Goal: Information Seeking & Learning: Learn about a topic

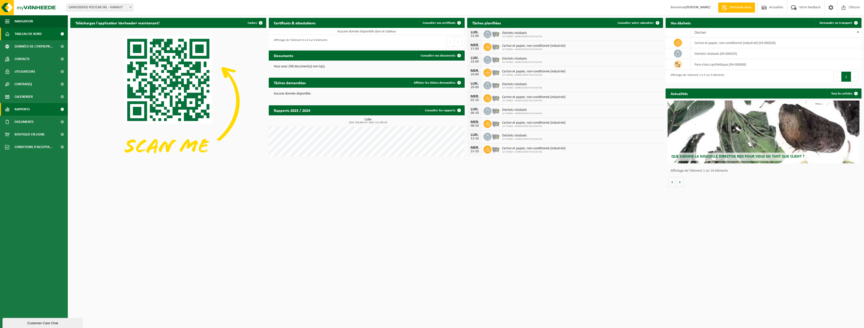
click at [27, 107] on span "Rapports" at bounding box center [22, 109] width 15 height 13
click at [36, 133] on span "Sous forme de liste" at bounding box center [29, 133] width 29 height 10
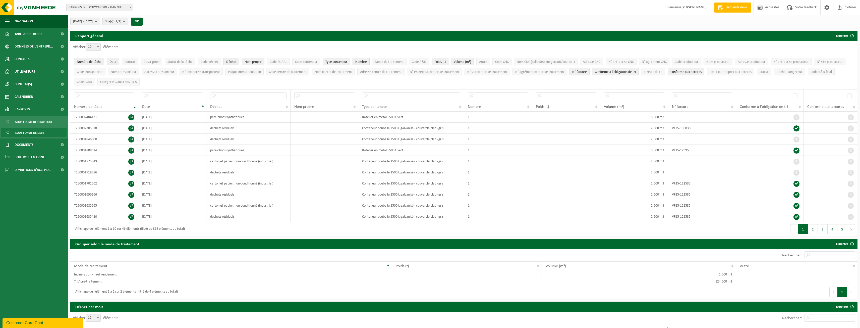
click at [38, 132] on span "Sous forme de liste" at bounding box center [29, 133] width 29 height 10
click at [27, 142] on span "Documents" at bounding box center [24, 144] width 19 height 13
click at [27, 168] on span "Documents" at bounding box center [23, 168] width 17 height 10
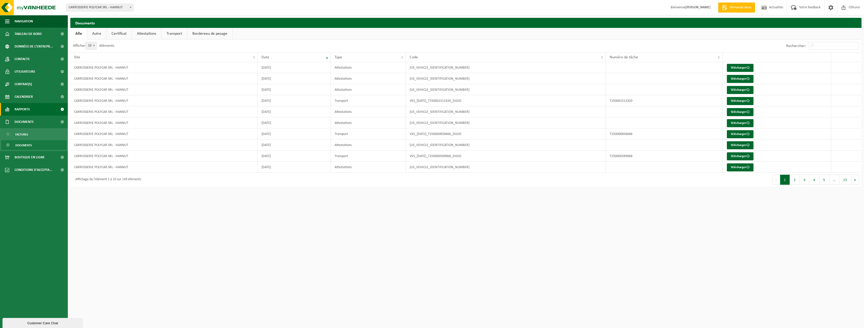
click at [27, 106] on span "Rapports" at bounding box center [22, 109] width 15 height 13
click at [353, 66] on td "Attestations" at bounding box center [368, 67] width 75 height 11
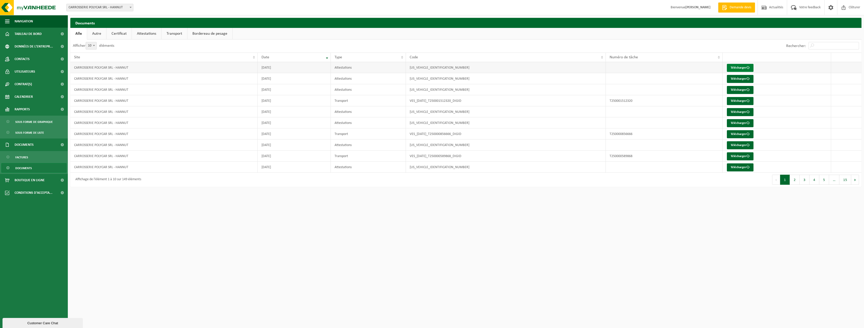
click at [735, 66] on link "Télécharger" at bounding box center [740, 68] width 27 height 8
click at [744, 78] on link "Télécharger" at bounding box center [740, 79] width 27 height 8
click at [37, 123] on span "Sous forme de graphique" at bounding box center [33, 122] width 37 height 10
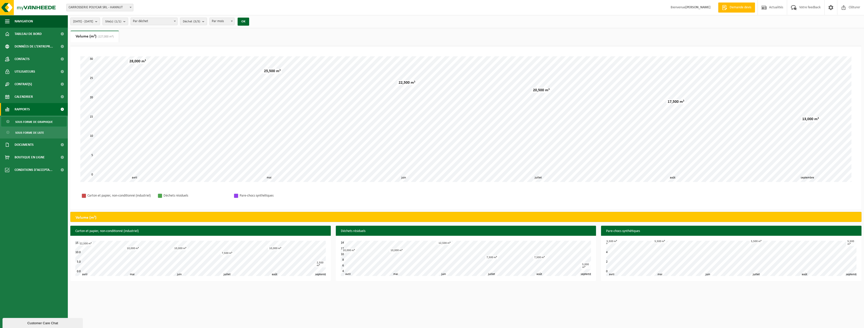
click at [173, 22] on span "Par déchet" at bounding box center [154, 21] width 46 height 7
click at [100, 21] on b "submit" at bounding box center [97, 21] width 5 height 7
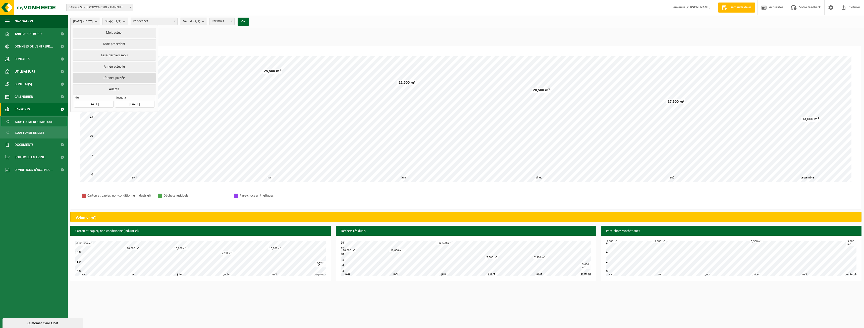
click at [107, 79] on button "L'année passée" at bounding box center [114, 78] width 83 height 10
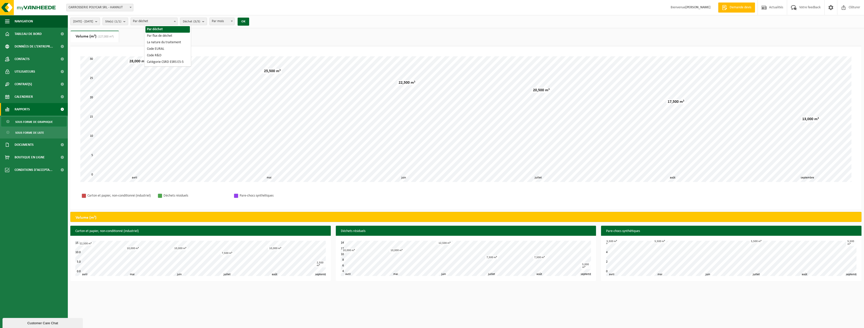
click at [166, 22] on span "Par déchet" at bounding box center [154, 21] width 46 height 7
click at [200, 22] on span "Déchet (3/3)" at bounding box center [191, 22] width 17 height 8
click at [198, 68] on label "Pare-chocs Synthétiques" at bounding box center [223, 68] width 83 height 8
click at [182, 64] on input "Pare-chocs Synthétiques" at bounding box center [181, 64] width 0 height 0
checkbox input "false"
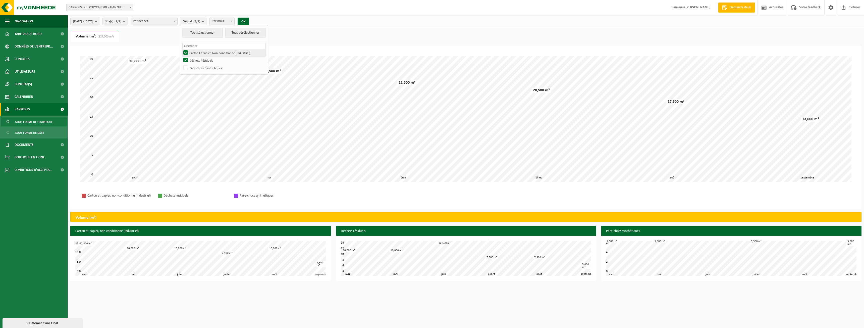
click at [198, 52] on label "Carton Et Papier, Non-conditionné (industriel)" at bounding box center [223, 53] width 83 height 8
click at [182, 49] on input "Carton Et Papier, Non-conditionné (industriel)" at bounding box center [181, 49] width 0 height 0
checkbox input "false"
click at [249, 21] on button "OK" at bounding box center [244, 22] width 12 height 8
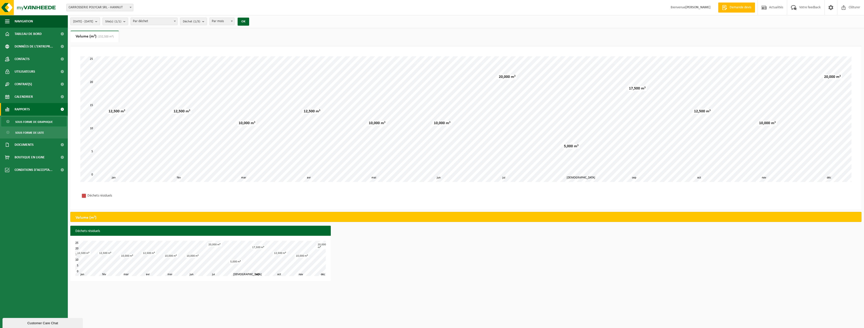
click at [93, 21] on span "[DATE] - [DATE]" at bounding box center [83, 22] width 20 height 8
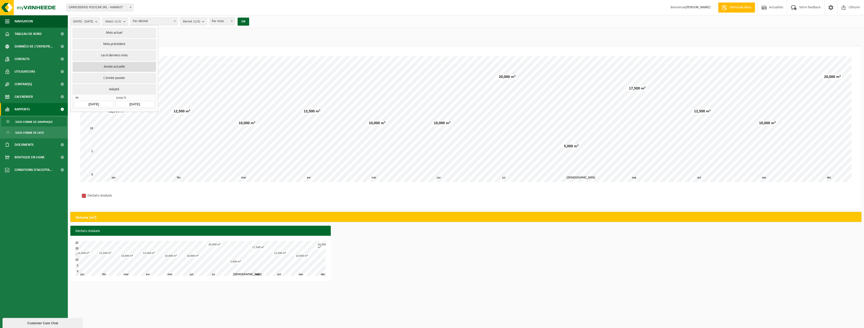
click at [106, 67] on button "Année actuelle" at bounding box center [114, 67] width 83 height 10
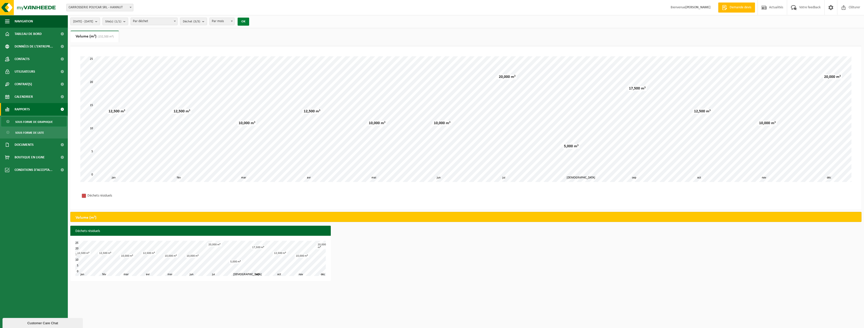
click at [249, 22] on button "OK" at bounding box center [244, 22] width 12 height 8
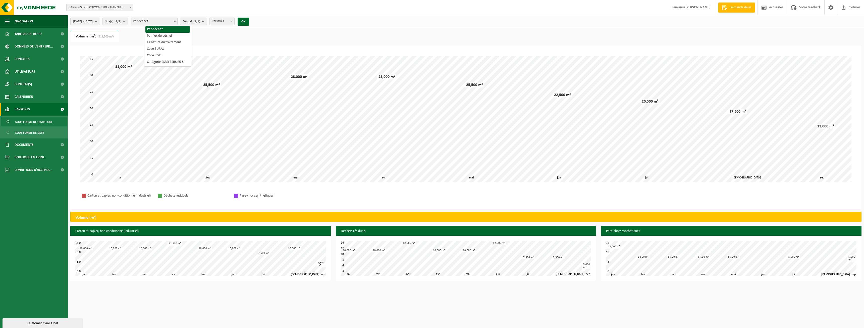
click at [175, 20] on span "Par déchet" at bounding box center [154, 21] width 46 height 7
click at [174, 20] on span "Par déchet" at bounding box center [154, 21] width 46 height 7
click at [207, 21] on b "submit" at bounding box center [204, 21] width 5 height 7
click at [203, 50] on label "Carton Et Papier, Non-conditionné (industriel)" at bounding box center [223, 53] width 83 height 8
click at [182, 49] on input "Carton Et Papier, Non-conditionné (industriel)" at bounding box center [181, 49] width 0 height 0
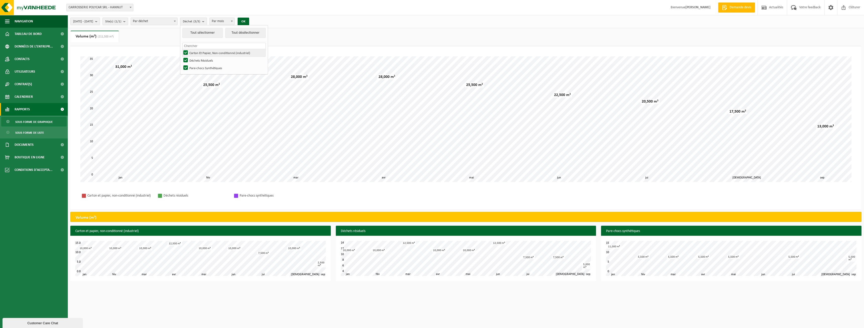
checkbox input "false"
click at [200, 68] on label "Pare-chocs Synthétiques" at bounding box center [223, 68] width 83 height 8
click at [182, 64] on input "Pare-chocs Synthétiques" at bounding box center [181, 64] width 0 height 0
click at [249, 21] on button "OK" at bounding box center [244, 22] width 12 height 8
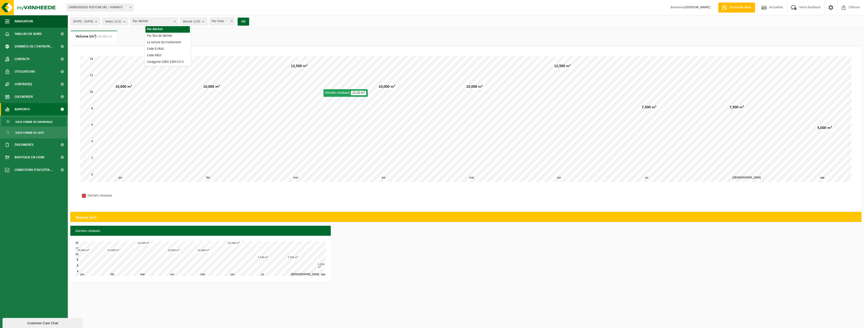
click at [161, 22] on span "Par déchet" at bounding box center [154, 21] width 46 height 7
click at [200, 19] on span "Déchet (1/3)" at bounding box center [191, 22] width 17 height 8
click at [199, 69] on label "Pare-chocs Synthétiques" at bounding box center [223, 68] width 83 height 8
click at [182, 64] on input "Pare-chocs Synthétiques" at bounding box center [181, 64] width 0 height 0
checkbox input "true"
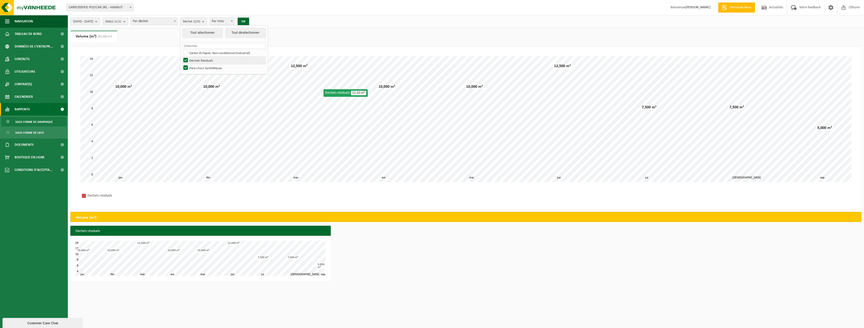
click at [198, 59] on label "Déchets Résiduels" at bounding box center [223, 61] width 83 height 8
click at [182, 57] on input "Déchets Résiduels" at bounding box center [181, 56] width 0 height 0
checkbox input "false"
click at [352, 35] on ul "Poids (t) Volume (m³) (85,000 m³)" at bounding box center [465, 39] width 791 height 16
click at [249, 22] on button "OK" at bounding box center [244, 22] width 12 height 8
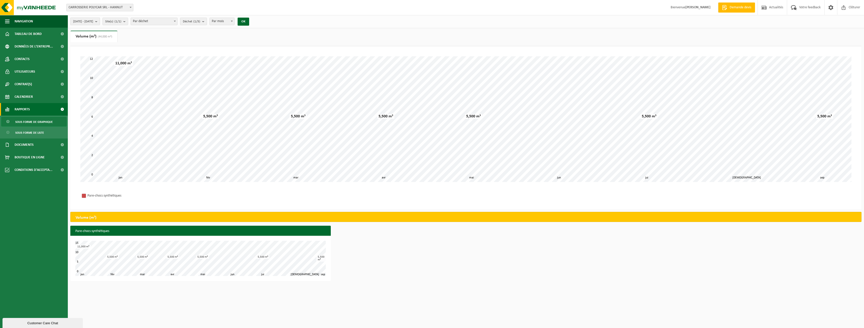
click at [93, 23] on span "[DATE] - [DATE]" at bounding box center [83, 22] width 20 height 8
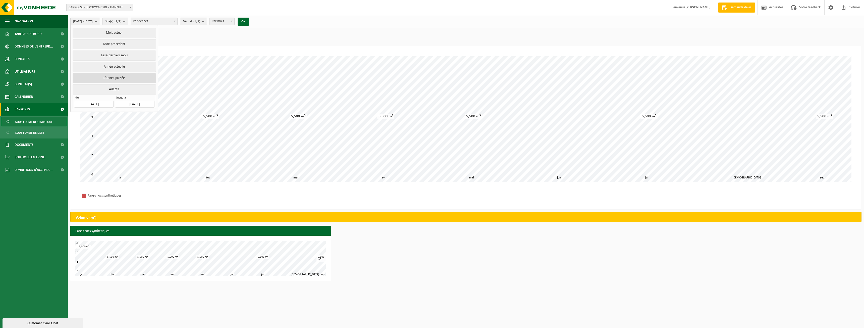
click at [93, 77] on button "L'année passée" at bounding box center [114, 78] width 83 height 10
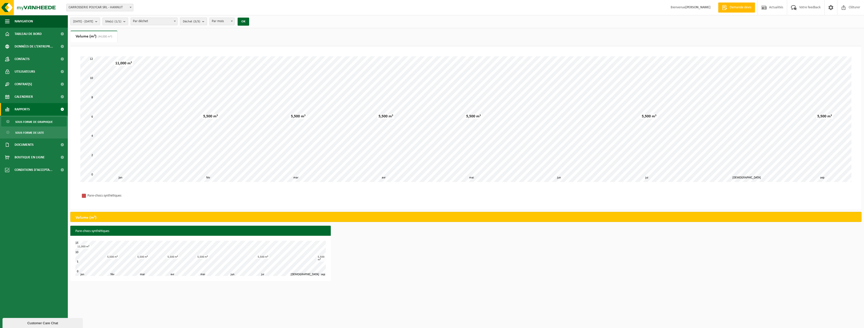
click at [200, 21] on count "(3/3)" at bounding box center [196, 21] width 7 height 3
click at [195, 51] on li "Carton Et Papier, Non-conditionné (industriel)" at bounding box center [224, 53] width 85 height 8
click at [197, 59] on label "Déchets Résiduels" at bounding box center [223, 61] width 83 height 8
click at [182, 57] on input "Déchets Résiduels" at bounding box center [181, 56] width 0 height 0
checkbox input "false"
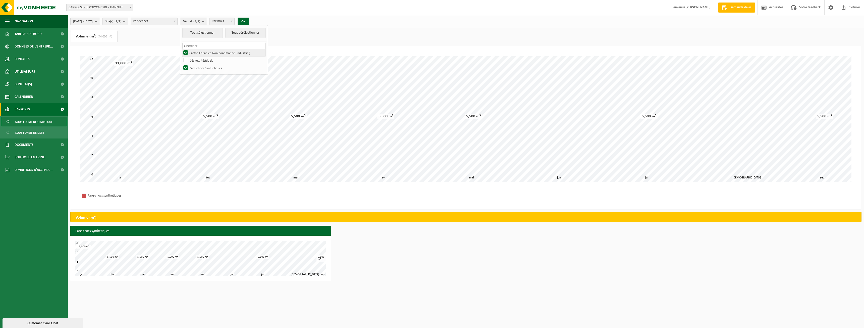
click at [199, 53] on label "Carton Et Papier, Non-conditionné (industriel)" at bounding box center [223, 53] width 83 height 8
click at [182, 49] on input "Carton Et Papier, Non-conditionné (industriel)" at bounding box center [181, 49] width 0 height 0
checkbox input "false"
click at [249, 22] on button "OK" at bounding box center [244, 22] width 12 height 8
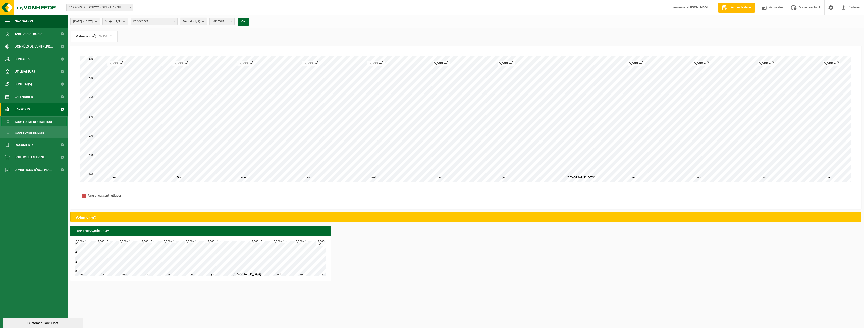
click at [200, 22] on span "Déchet (1/3)" at bounding box center [191, 22] width 17 height 8
drag, startPoint x: 198, startPoint y: 68, endPoint x: 198, endPoint y: 63, distance: 5.3
click at [198, 68] on label "Pare-chocs Synthétiques" at bounding box center [223, 68] width 83 height 8
click at [182, 64] on input "Pare-chocs Synthétiques" at bounding box center [181, 64] width 0 height 0
checkbox input "false"
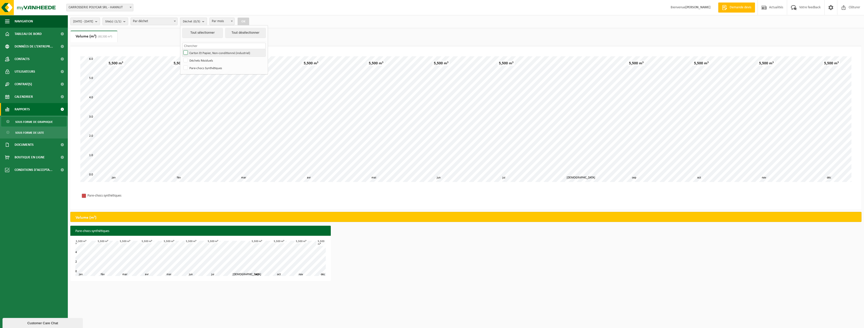
click at [201, 52] on label "Carton Et Papier, Non-conditionné (industriel)" at bounding box center [223, 53] width 83 height 8
click at [182, 49] on input "Carton Et Papier, Non-conditionné (industriel)" at bounding box center [181, 49] width 0 height 0
checkbox input "true"
click at [249, 21] on button "OK" at bounding box center [244, 22] width 12 height 8
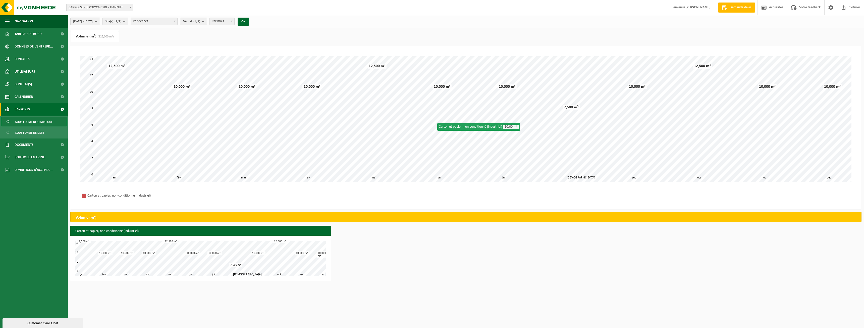
click at [93, 20] on span "[DATE] - [DATE]" at bounding box center [83, 22] width 20 height 8
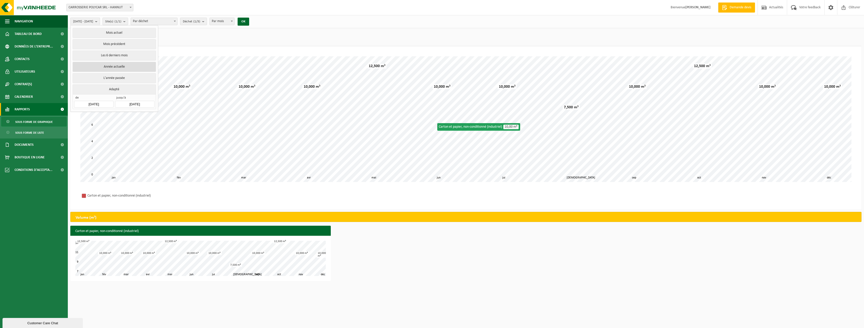
click at [115, 66] on button "Année actuelle" at bounding box center [114, 67] width 83 height 10
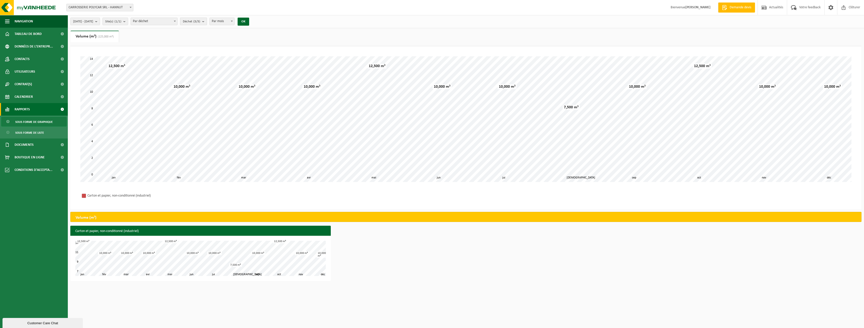
click at [200, 20] on span "Déchet (3/3)" at bounding box center [191, 22] width 17 height 8
click at [197, 60] on label "Déchets Résiduels" at bounding box center [223, 61] width 83 height 8
click at [182, 57] on input "Déchets Résiduels" at bounding box center [181, 56] width 0 height 0
checkbox input "false"
click at [198, 67] on label "Pare-chocs Synthétiques" at bounding box center [223, 68] width 83 height 8
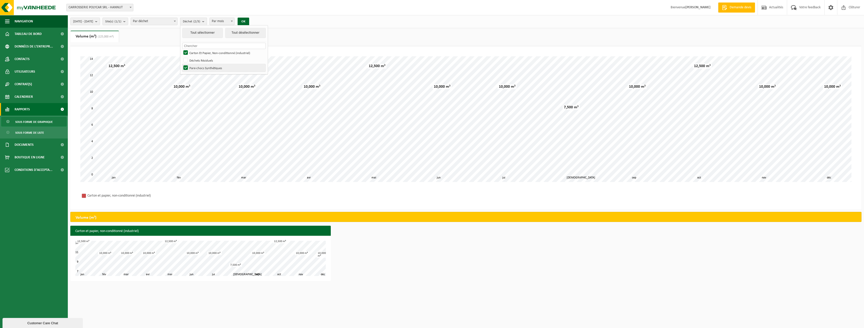
click at [182, 64] on input "Pare-chocs Synthétiques" at bounding box center [181, 64] width 0 height 0
checkbox input "false"
click at [249, 20] on button "OK" at bounding box center [244, 22] width 12 height 8
